Goal: Find specific page/section: Find specific page/section

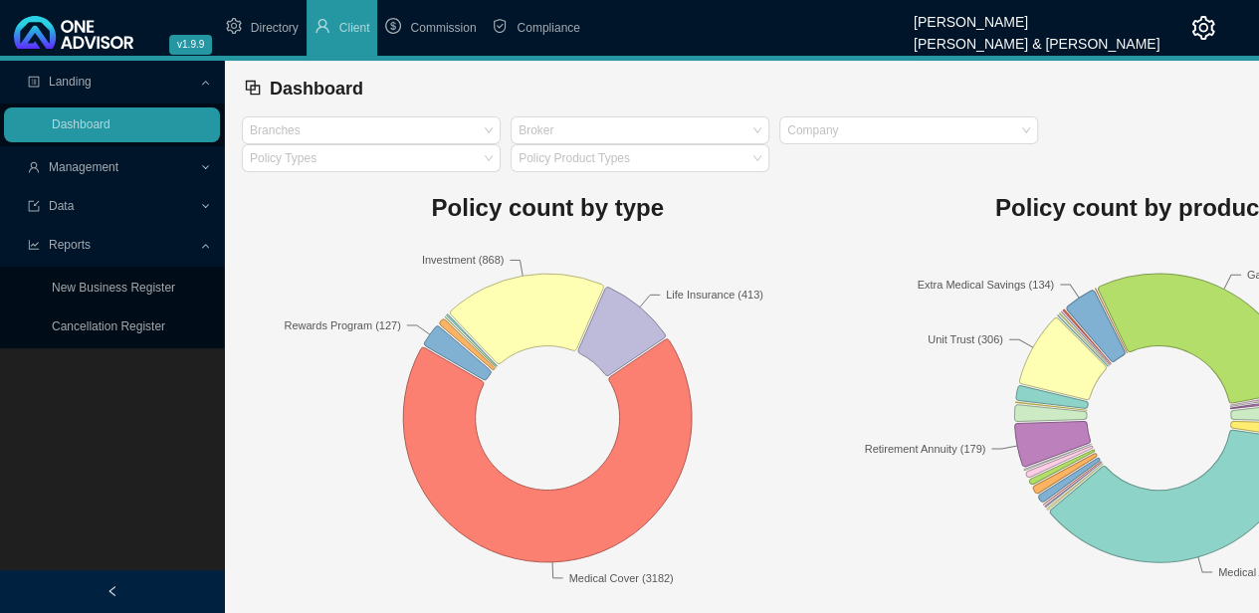
click at [170, 165] on span "Management" at bounding box center [113, 167] width 171 height 35
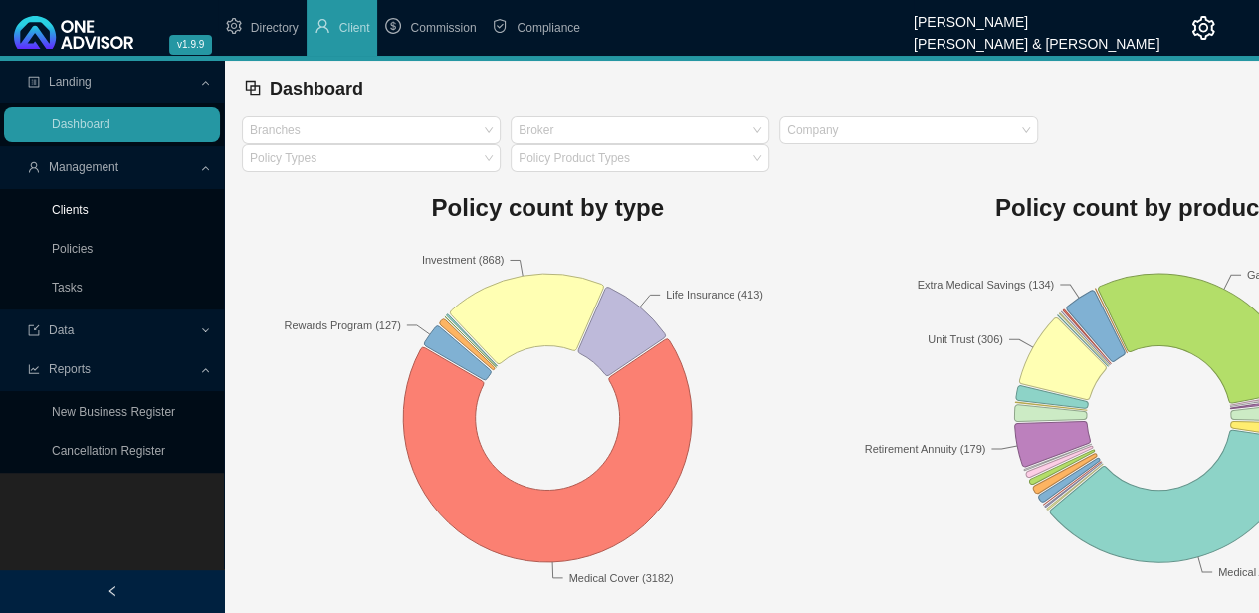
click at [86, 217] on link "Clients" at bounding box center [70, 210] width 37 height 14
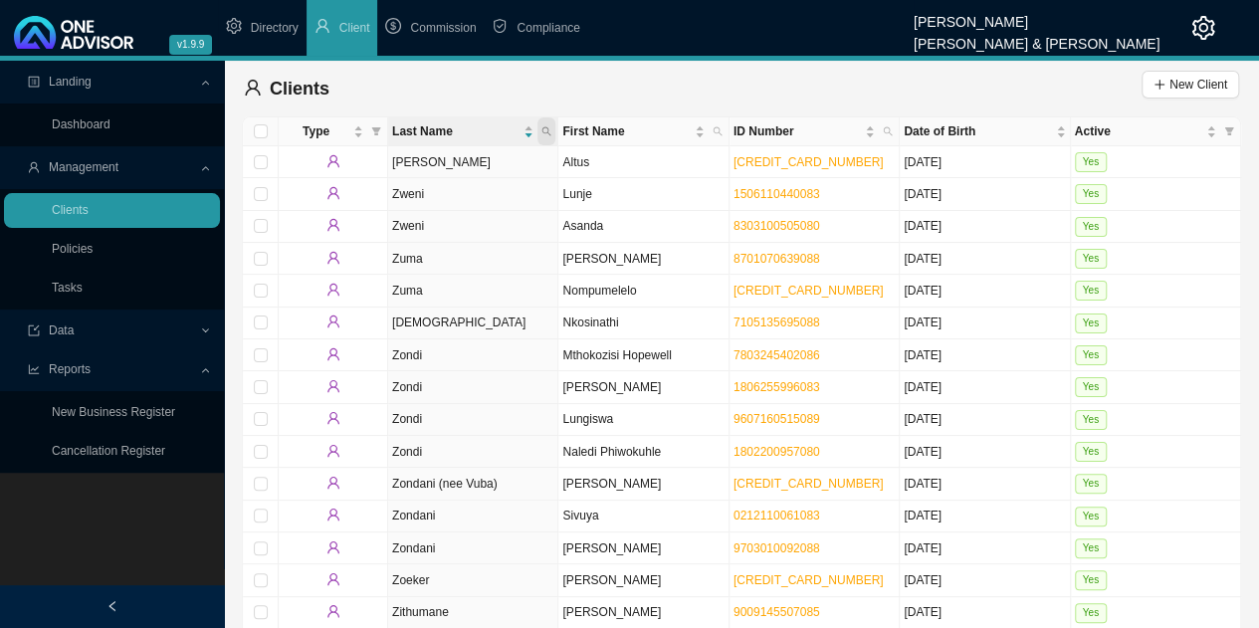
click at [547, 133] on icon "search" at bounding box center [546, 131] width 10 height 10
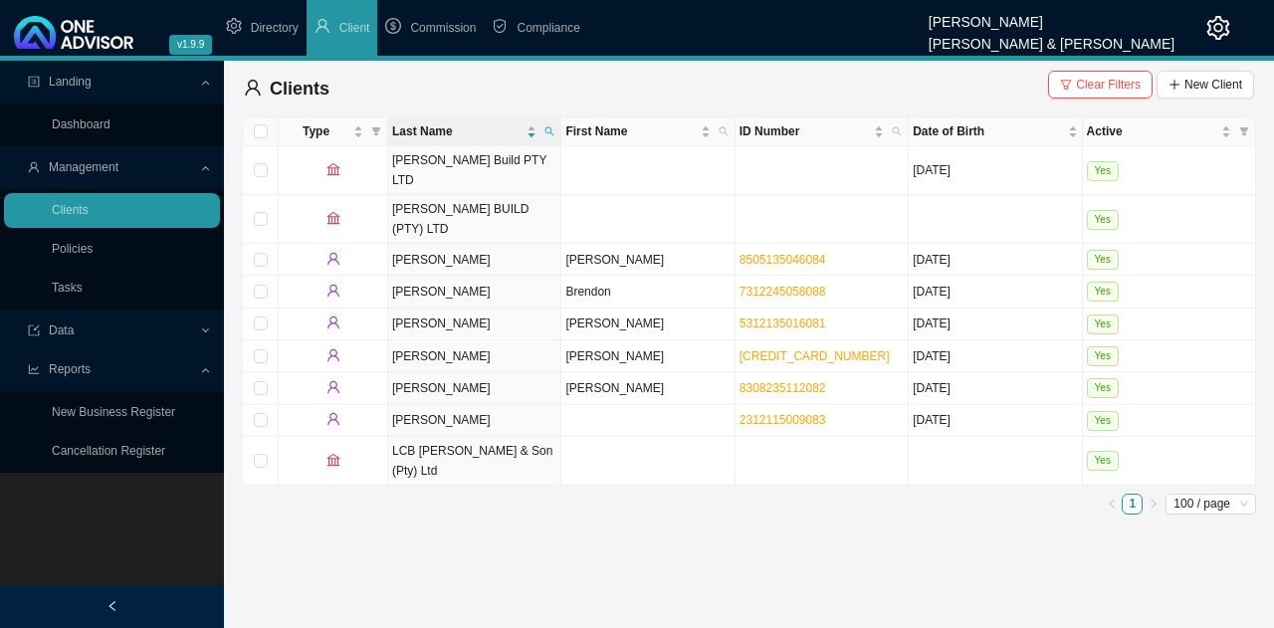
click at [792, 349] on link "[CREDIT_CARD_NUMBER]" at bounding box center [814, 356] width 150 height 14
click at [559, 136] on th "Last Name" at bounding box center [474, 131] width 173 height 29
click at [549, 130] on icon "search" at bounding box center [549, 131] width 10 height 10
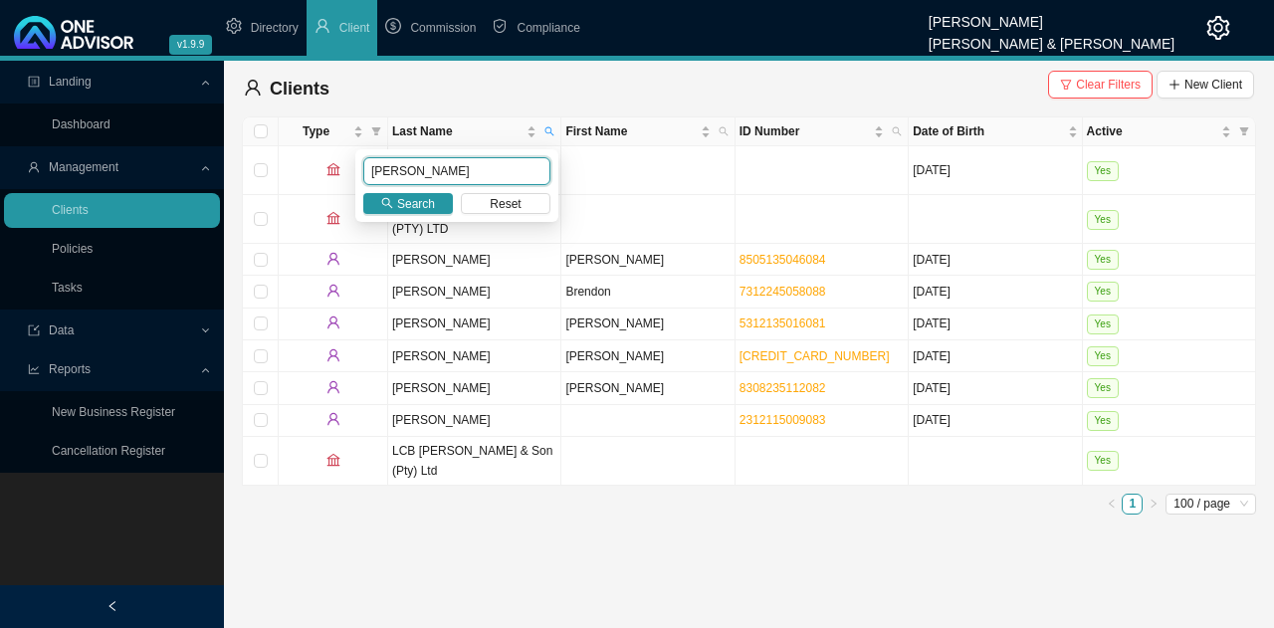
click at [450, 173] on input "[PERSON_NAME]" at bounding box center [456, 171] width 187 height 28
type input "w"
type input "eagle"
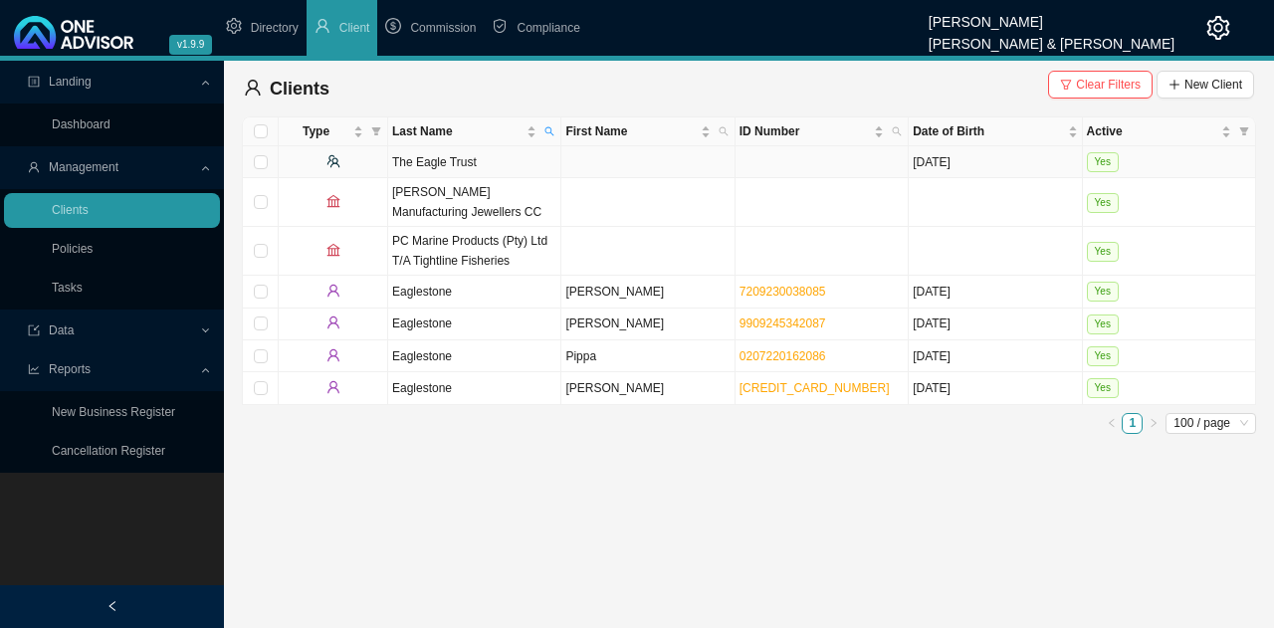
click at [470, 154] on td "The Eagle Trust" at bounding box center [474, 162] width 173 height 32
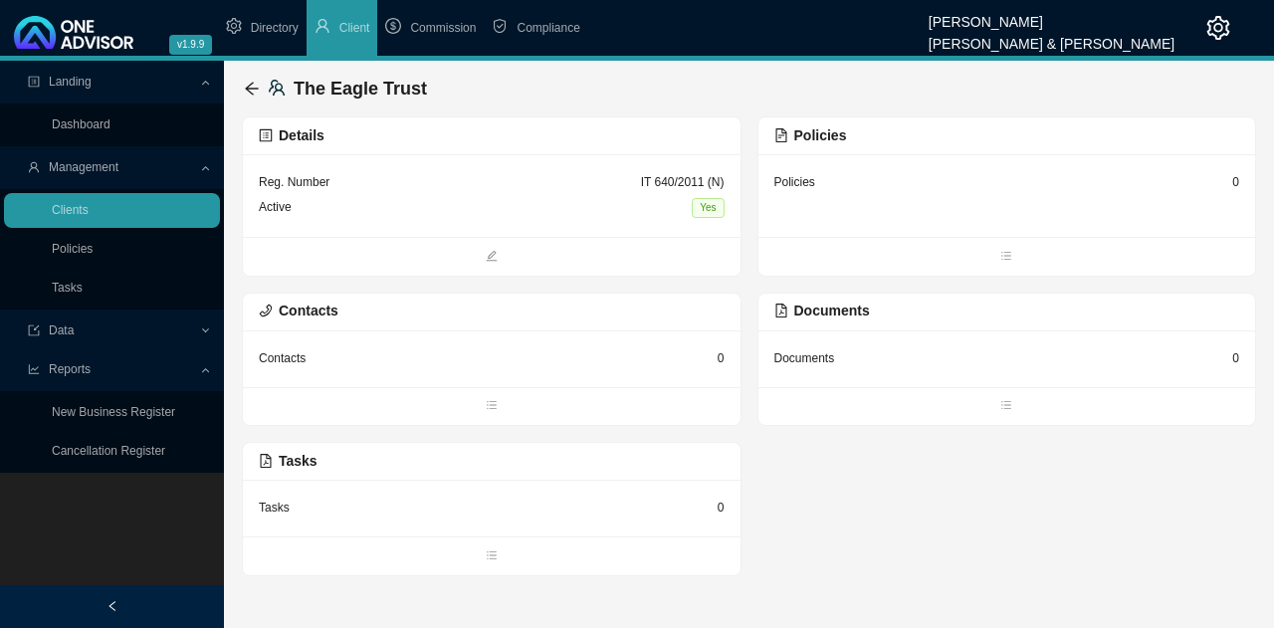
click at [620, 193] on div "Reg. Number IT 640/2011 (N)" at bounding box center [492, 182] width 466 height 25
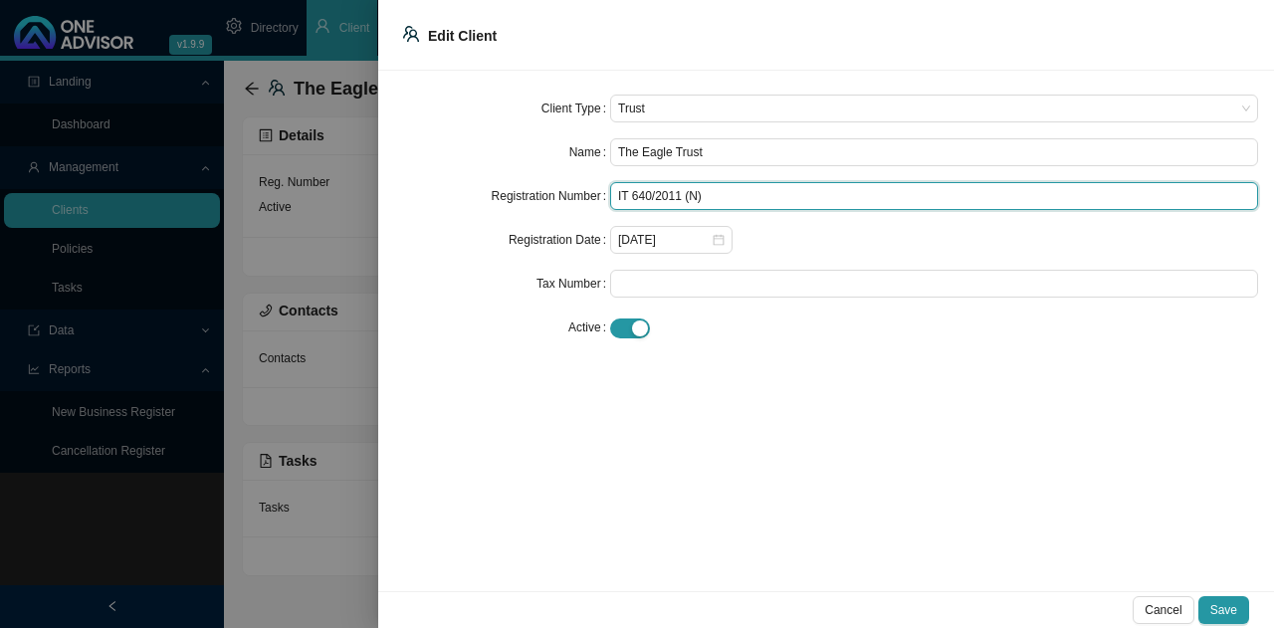
drag, startPoint x: 719, startPoint y: 194, endPoint x: 453, endPoint y: 206, distance: 266.0
click at [453, 206] on div "Registration Number IT 640/2011 (N)" at bounding box center [826, 196] width 864 height 28
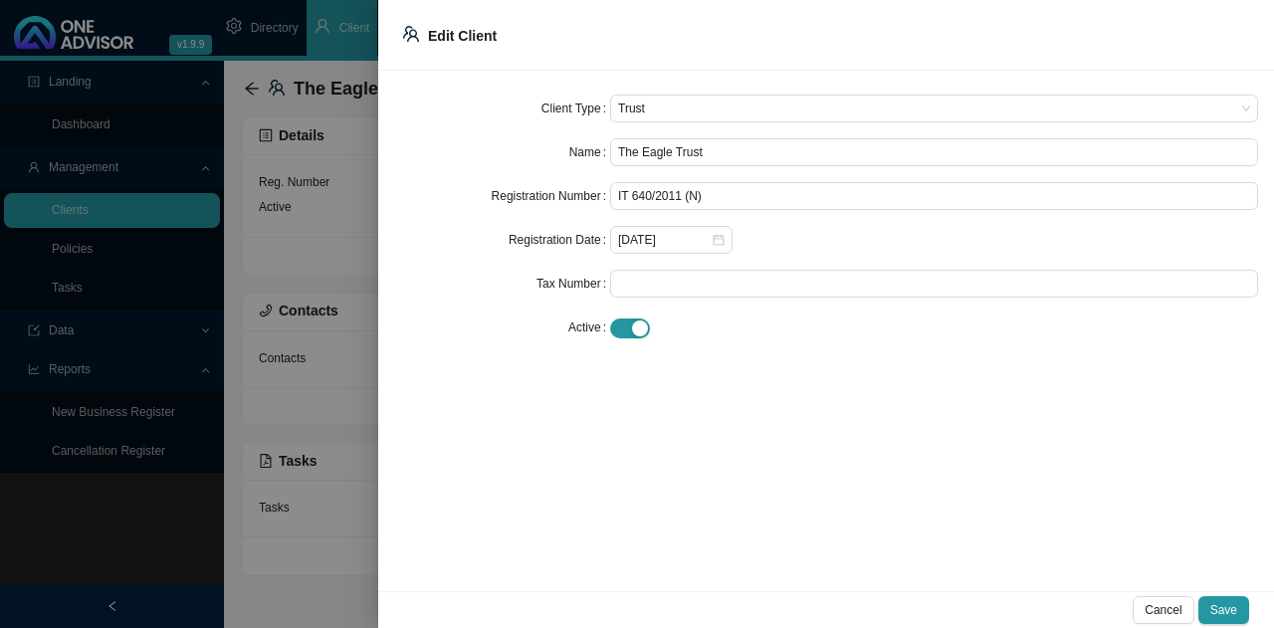
click at [514, 408] on div "Client Type Trust Name The Eagle Trust Registration Number IT 640/2011 (N) Regi…" at bounding box center [826, 331] width 896 height 520
click at [322, 572] on div at bounding box center [637, 314] width 1274 height 628
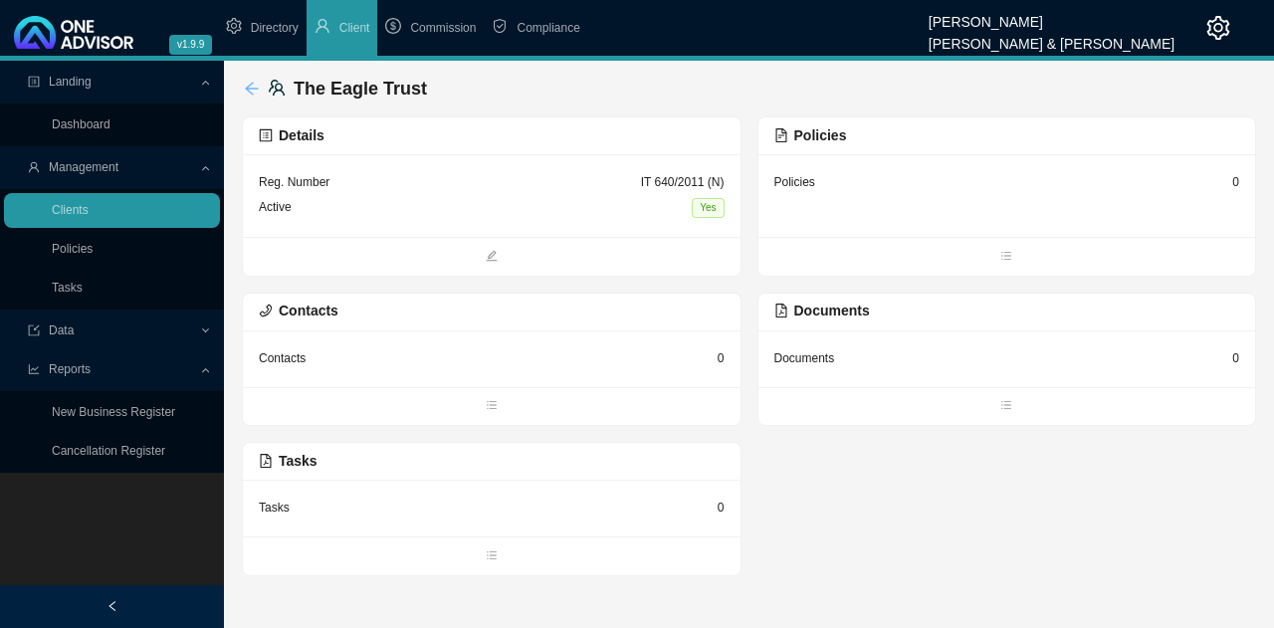
click at [246, 86] on icon "arrow-left" at bounding box center [252, 89] width 16 height 16
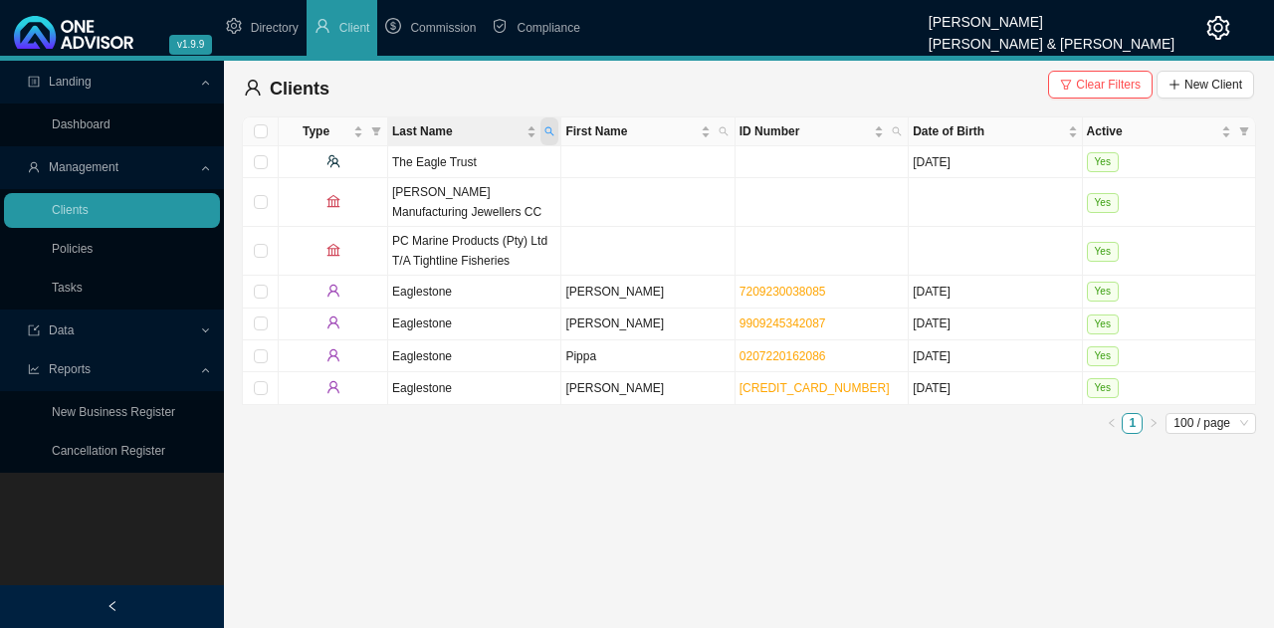
click at [552, 133] on icon "search" at bounding box center [549, 131] width 9 height 9
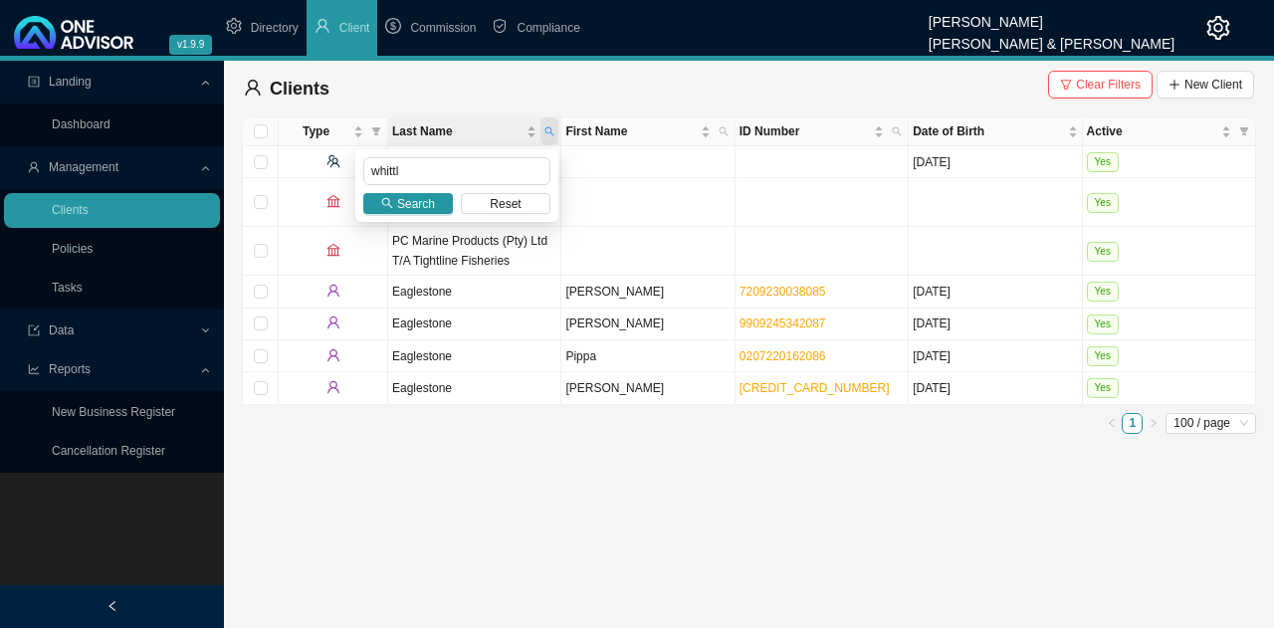
type input "whittl"
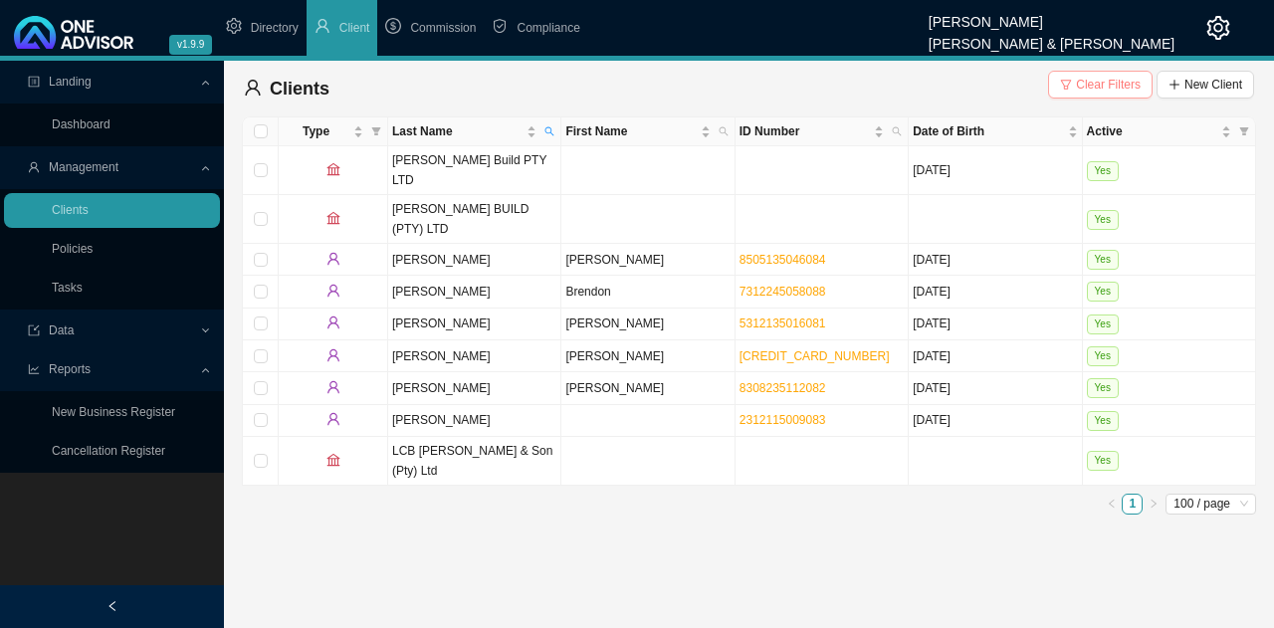
click at [1109, 81] on span "Clear Filters" at bounding box center [1108, 85] width 65 height 20
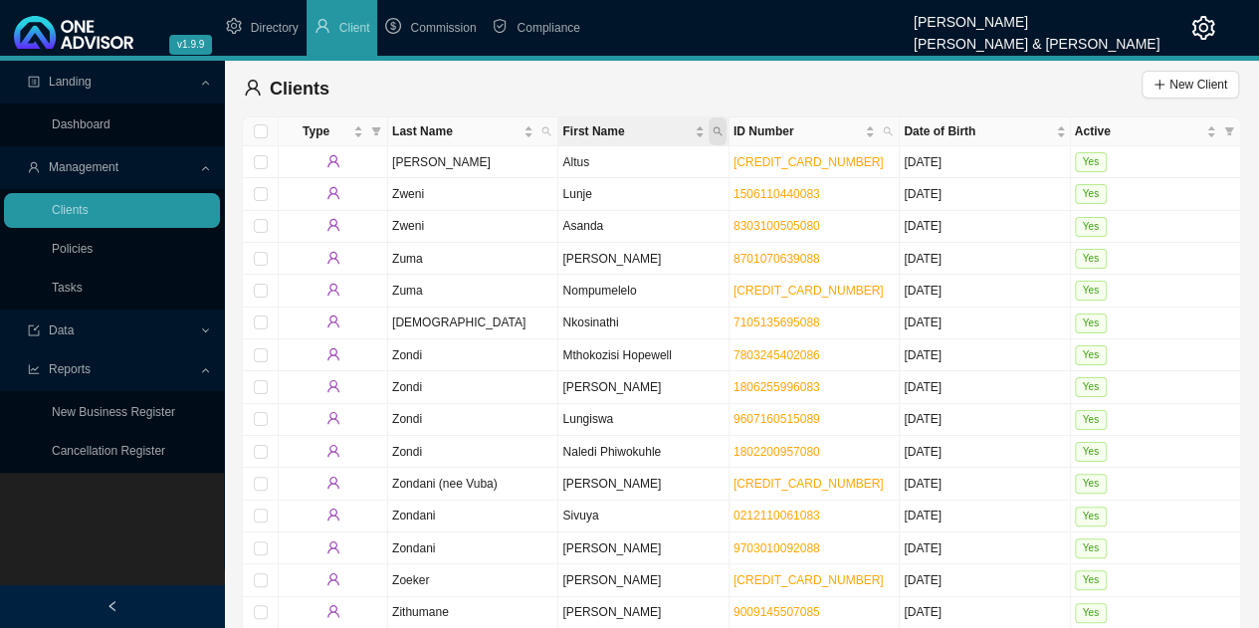
click at [711, 128] on span "First Name" at bounding box center [718, 131] width 18 height 28
type input "juli"
